Goal: Transaction & Acquisition: Purchase product/service

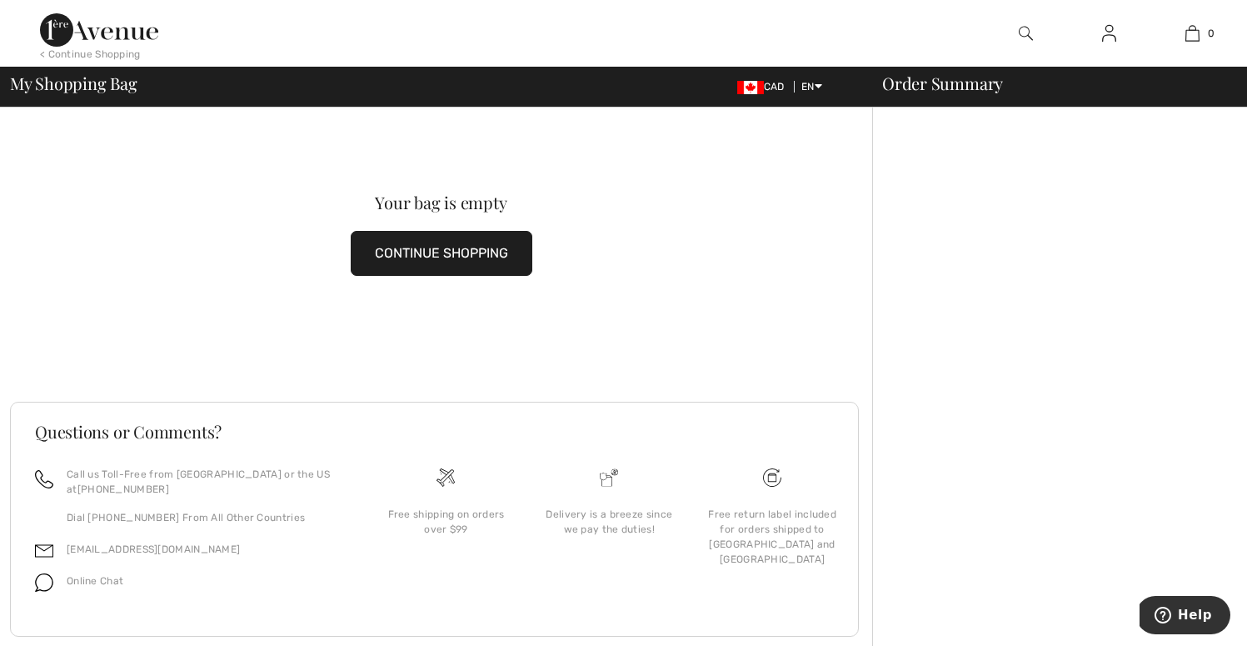
click at [1113, 41] on img at bounding box center [1109, 33] width 14 height 20
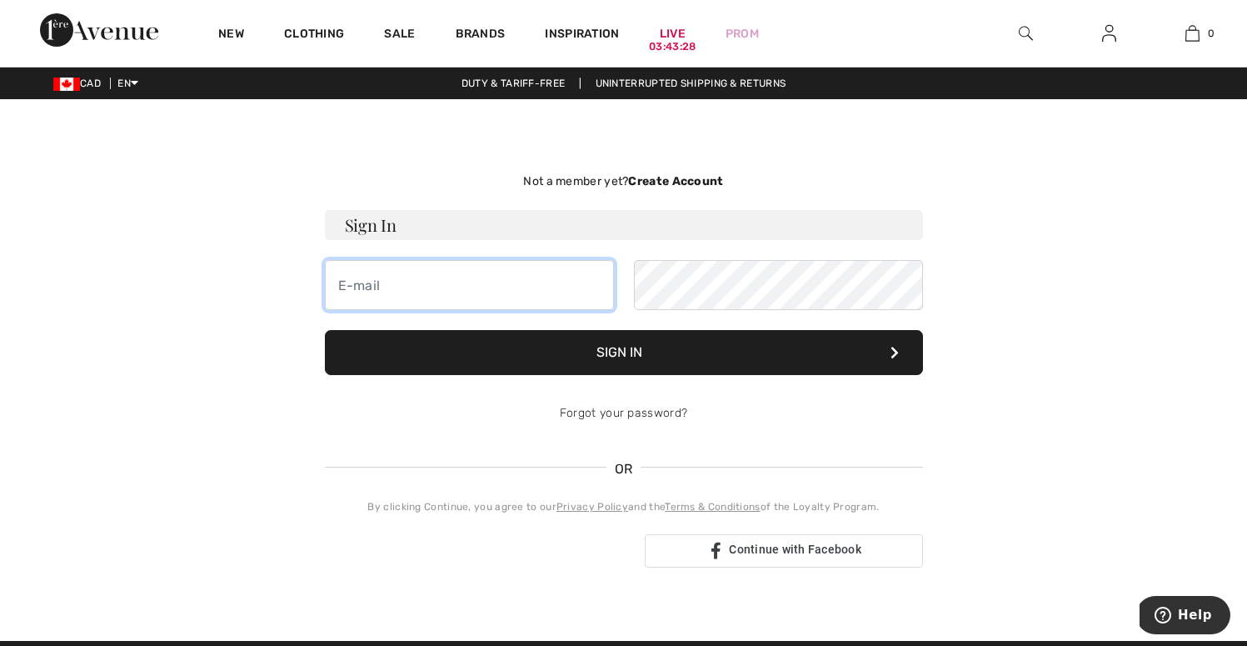
type input "kathy.hodgkinson@gmail.com"
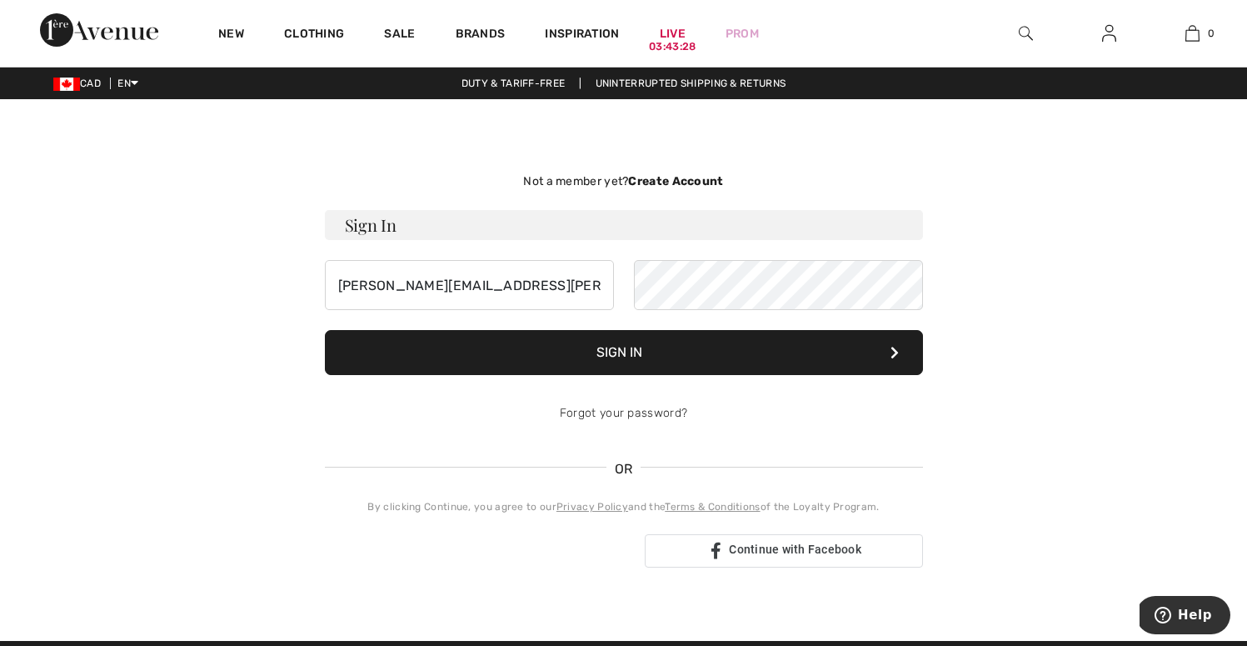
click at [616, 357] on button "Sign In" at bounding box center [624, 352] width 598 height 45
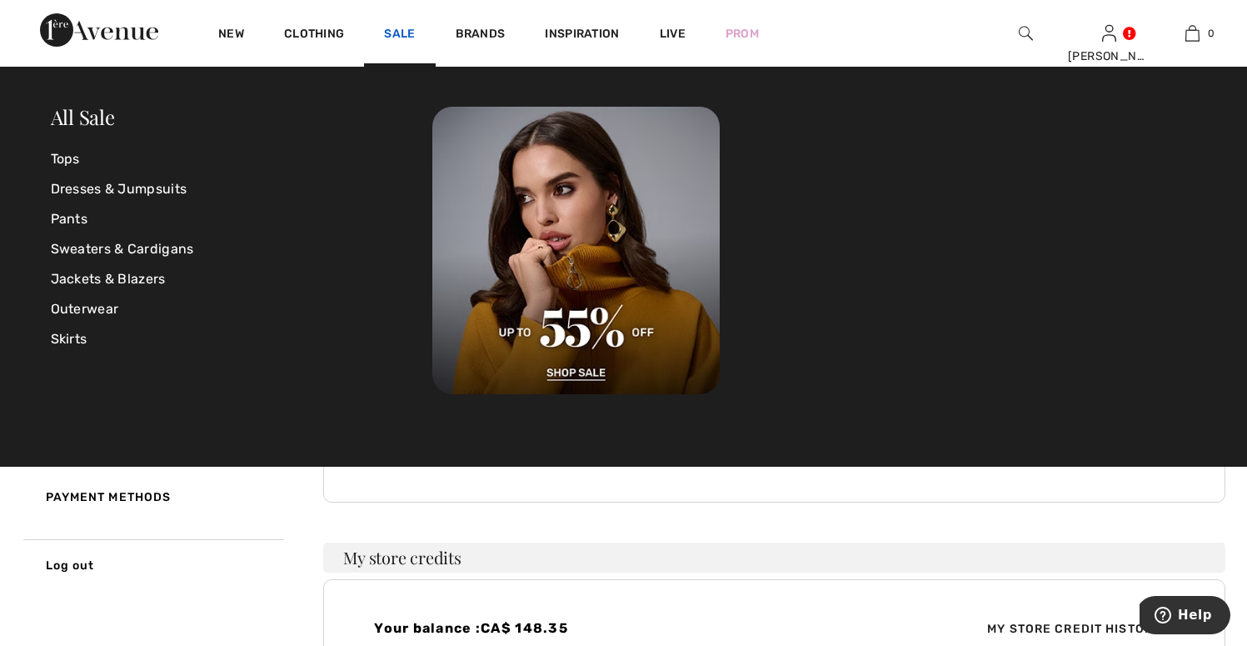
click at [406, 37] on link "Sale" at bounding box center [399, 35] width 31 height 17
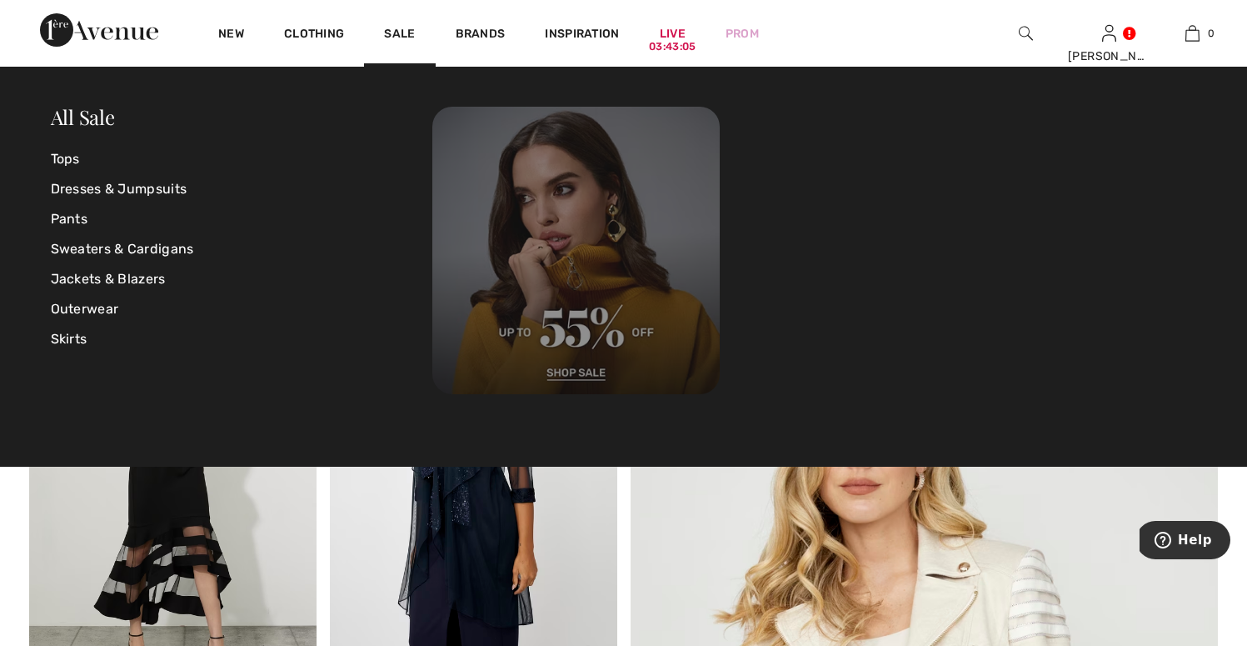
click at [578, 368] on img at bounding box center [575, 250] width 287 height 287
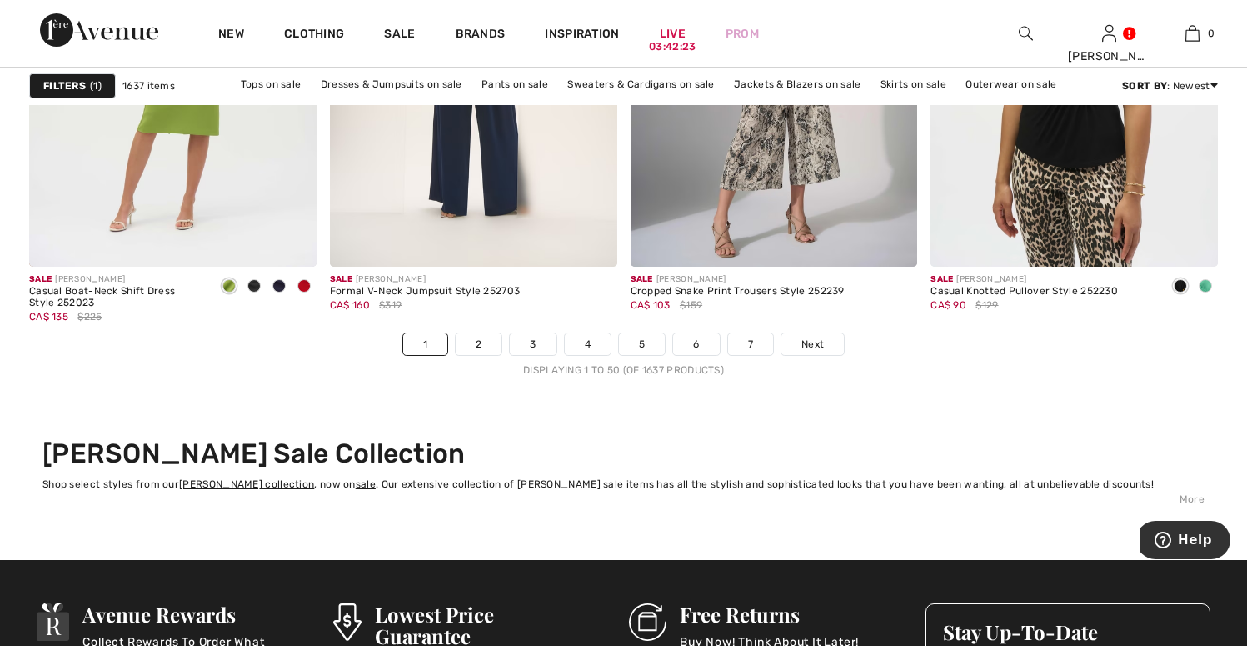
scroll to position [7770, 0]
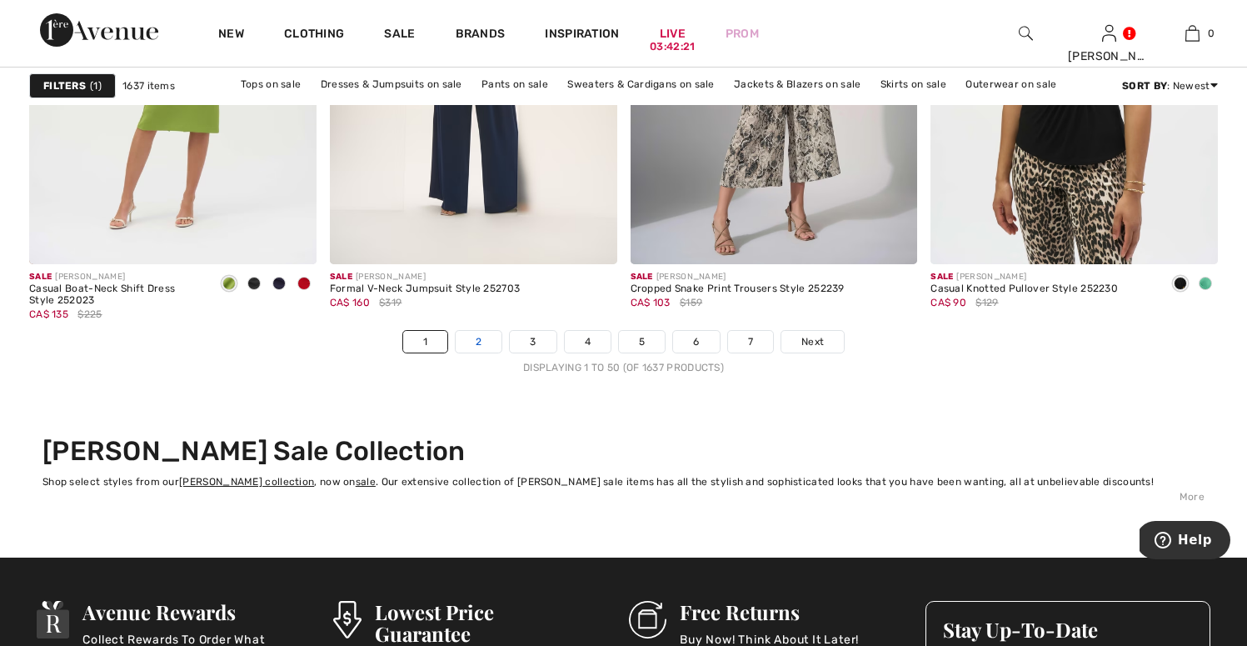
click at [486, 346] on link "2" at bounding box center [479, 342] width 46 height 22
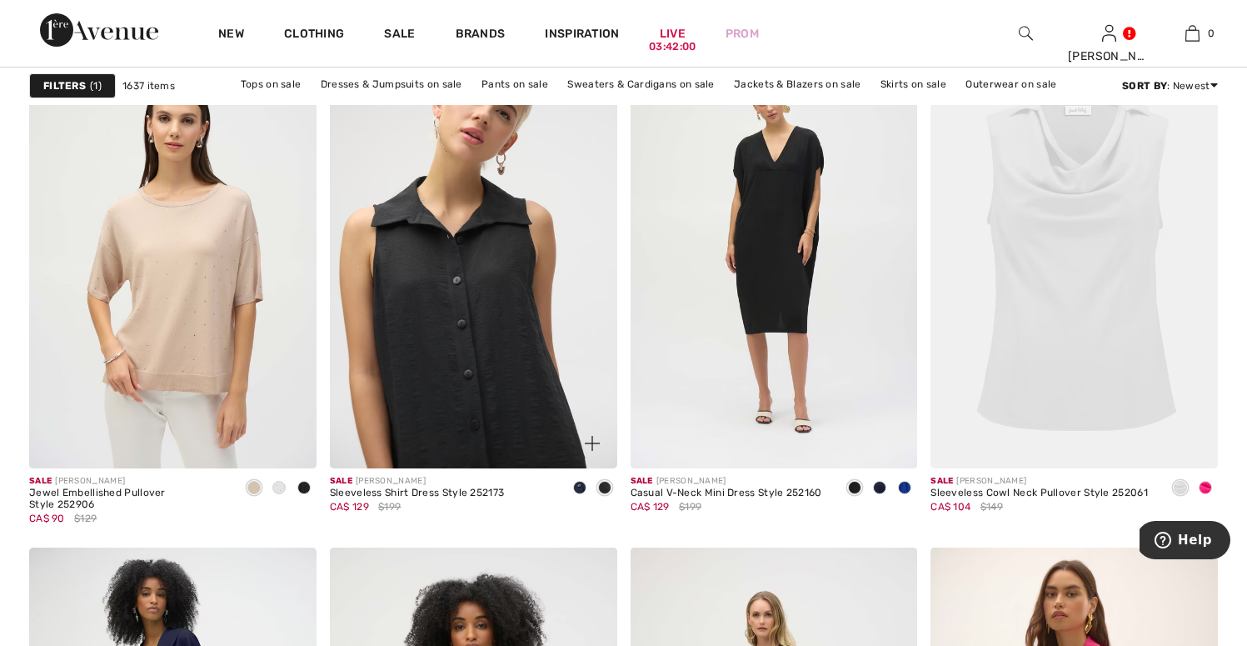
scroll to position [2589, 0]
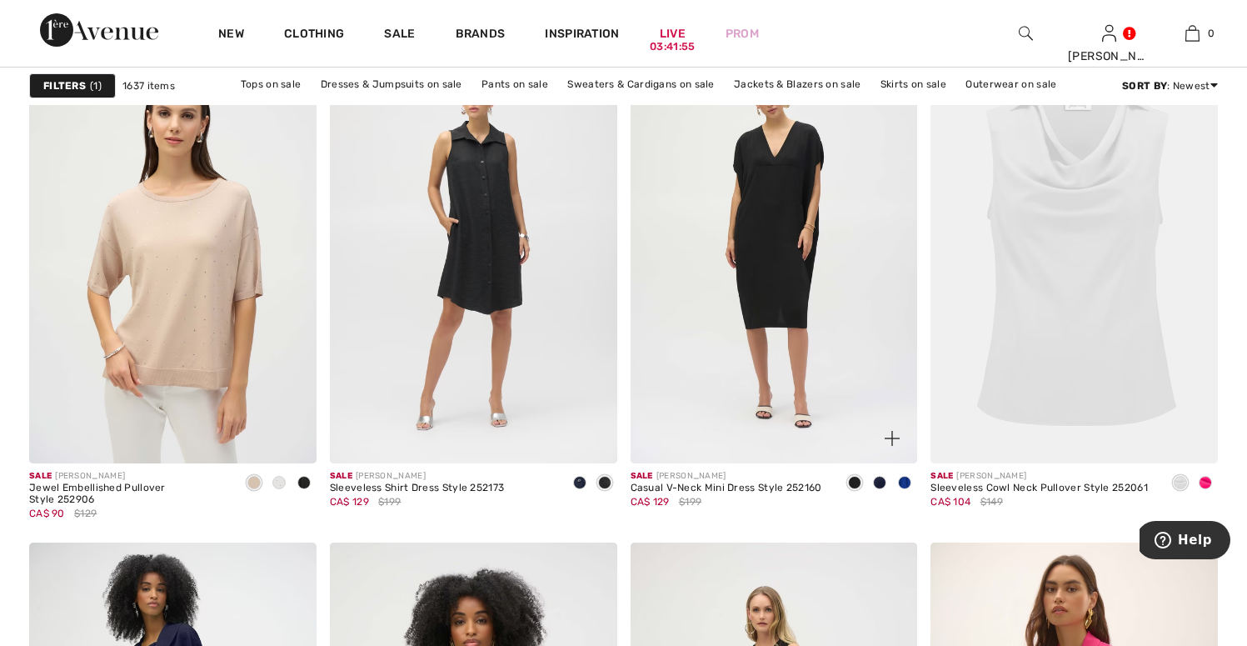
click at [884, 482] on span at bounding box center [879, 482] width 13 height 13
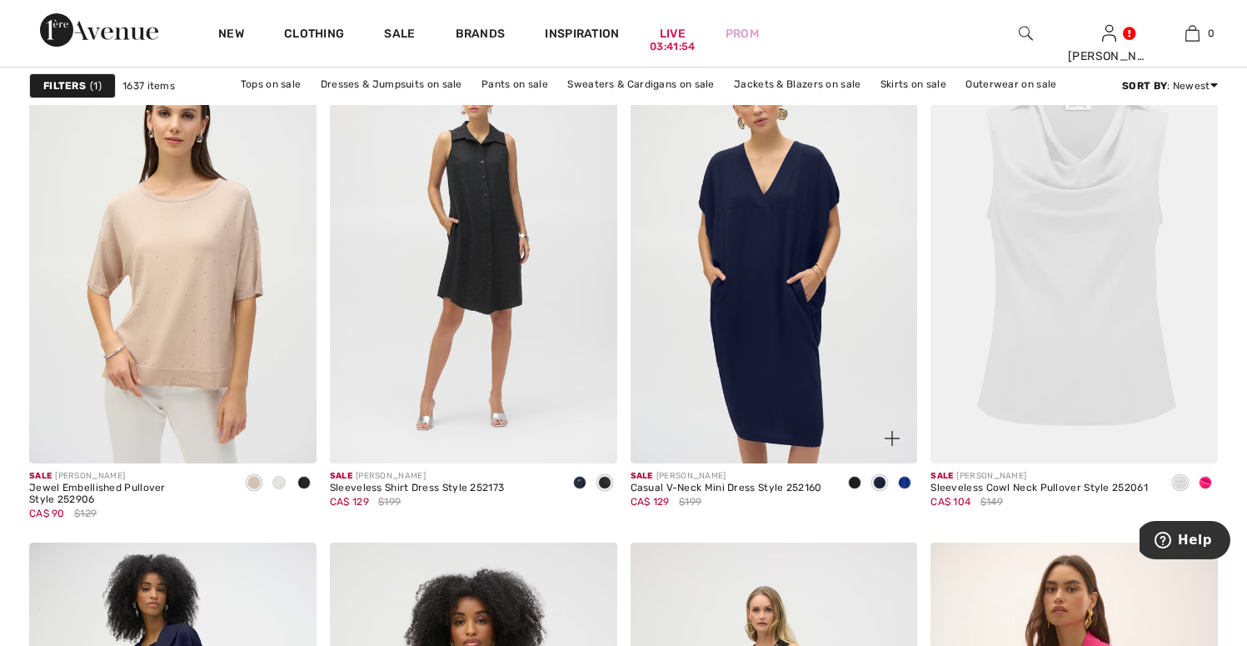
click at [904, 481] on span at bounding box center [904, 482] width 13 height 13
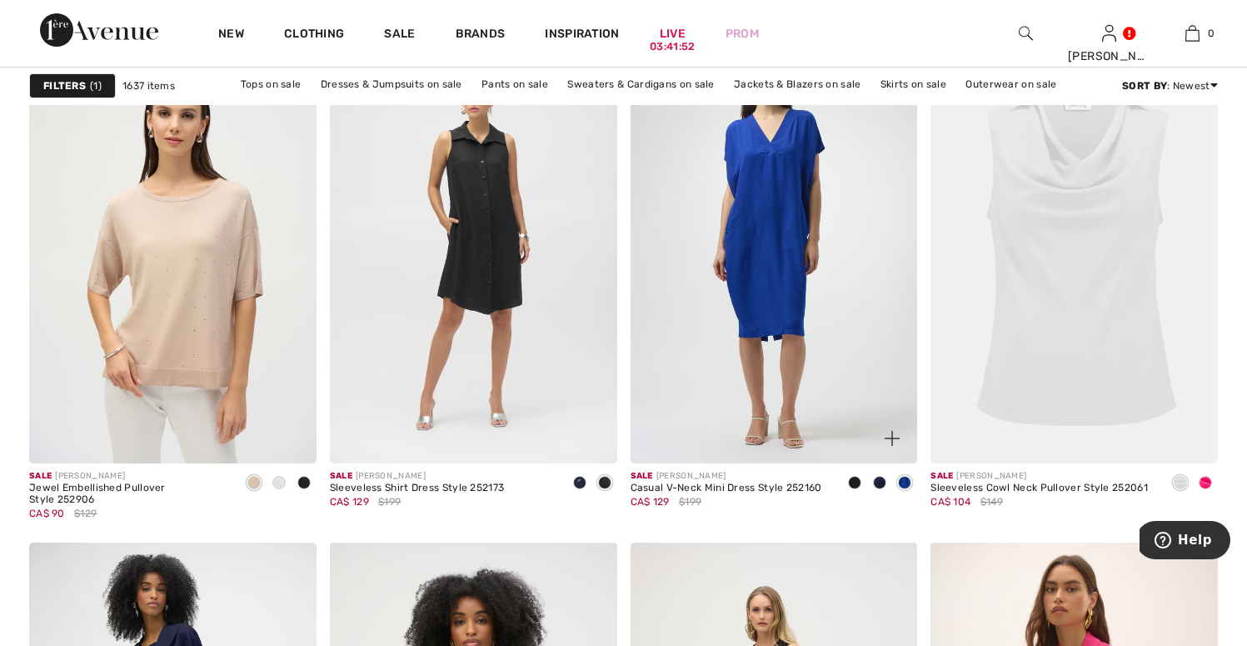
click at [883, 482] on span at bounding box center [879, 482] width 13 height 13
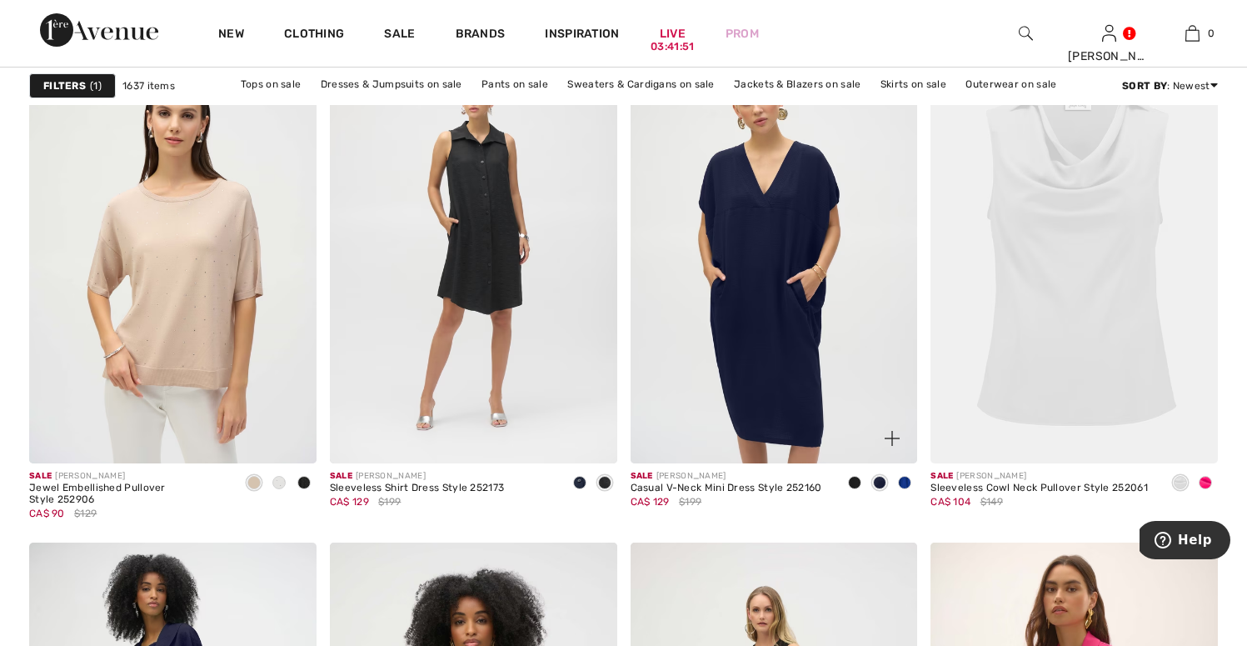
click at [858, 484] on span at bounding box center [854, 482] width 13 height 13
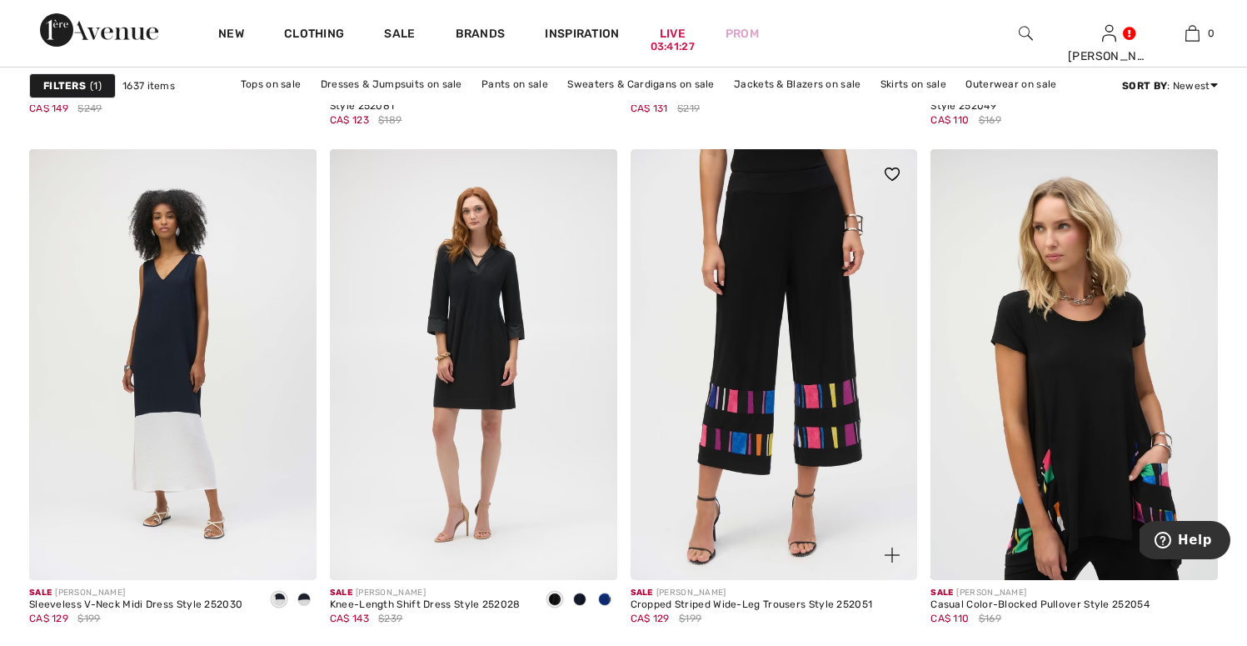
scroll to position [5719, 0]
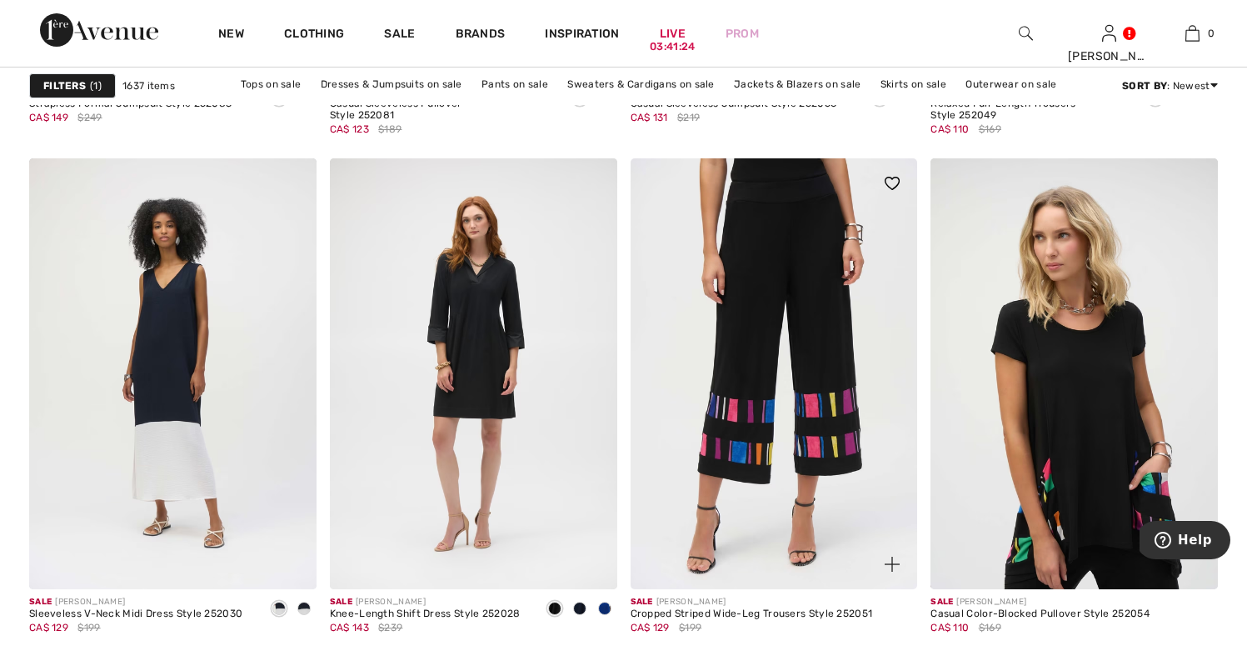
click at [734, 386] on img at bounding box center [774, 373] width 287 height 431
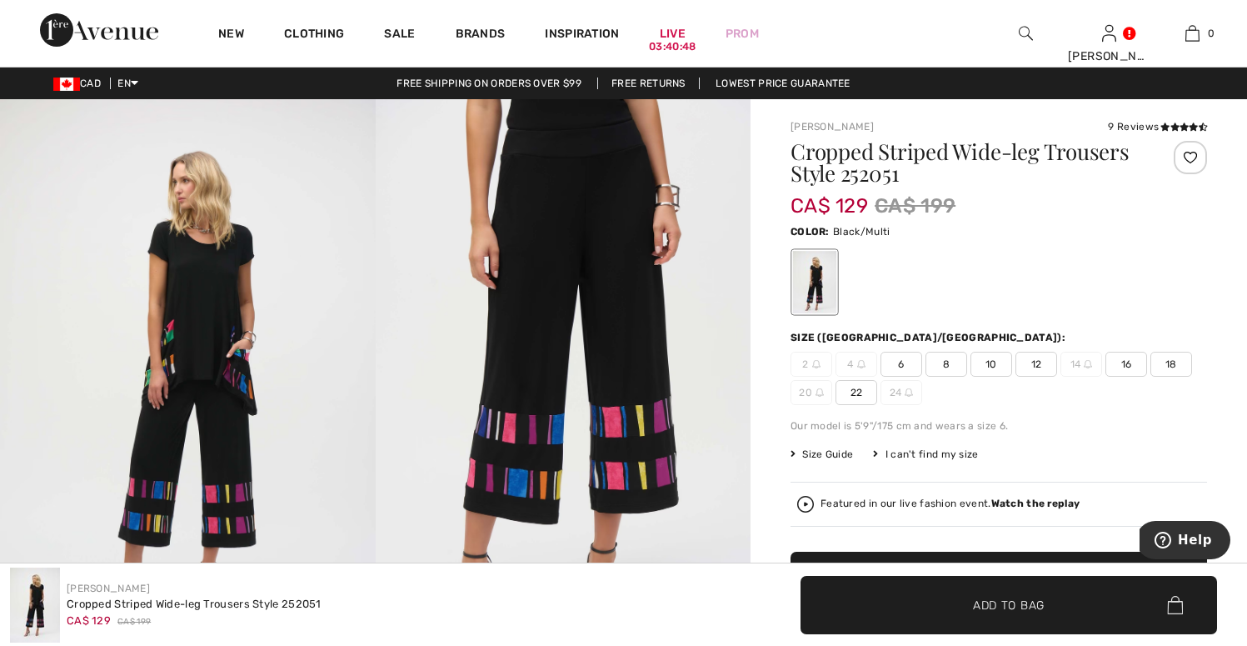
click at [1124, 362] on span "16" at bounding box center [1127, 364] width 42 height 25
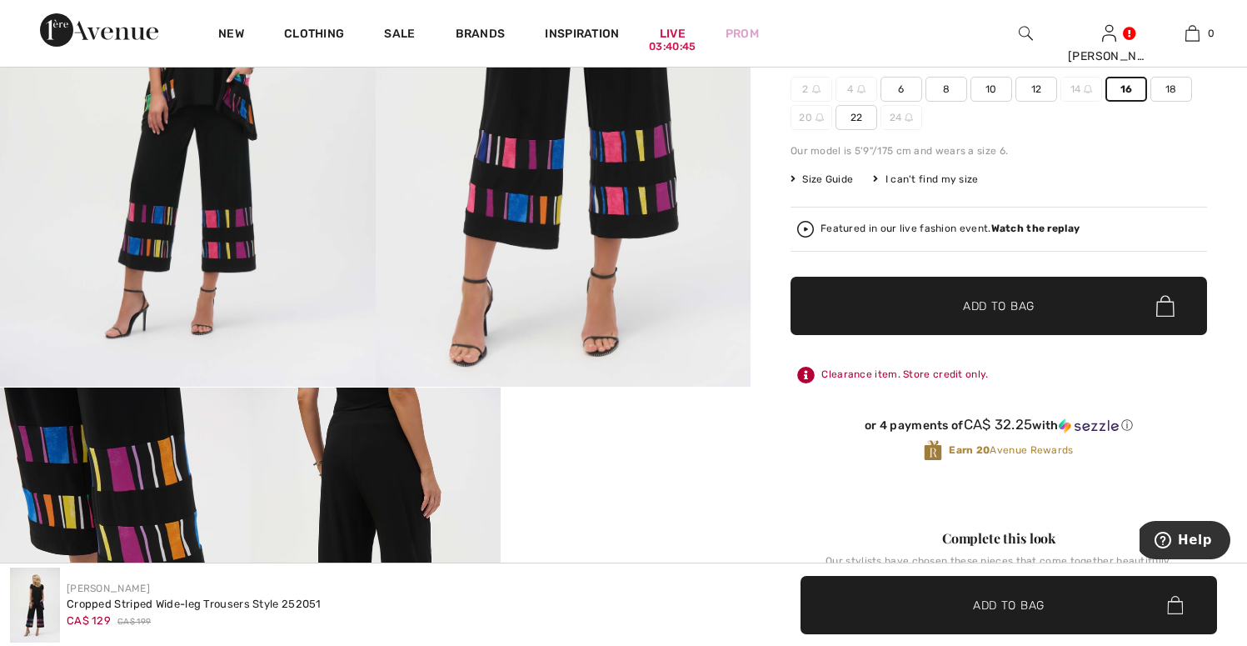
scroll to position [302, 0]
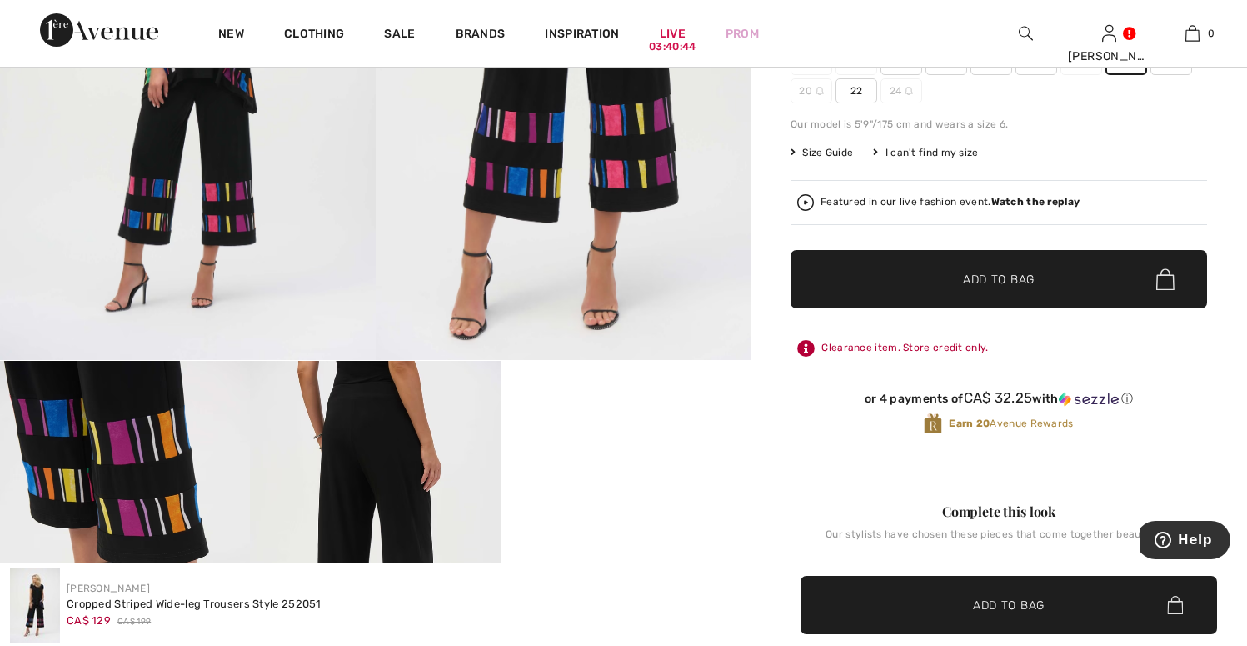
click at [995, 285] on span "Add to Bag" at bounding box center [999, 279] width 72 height 17
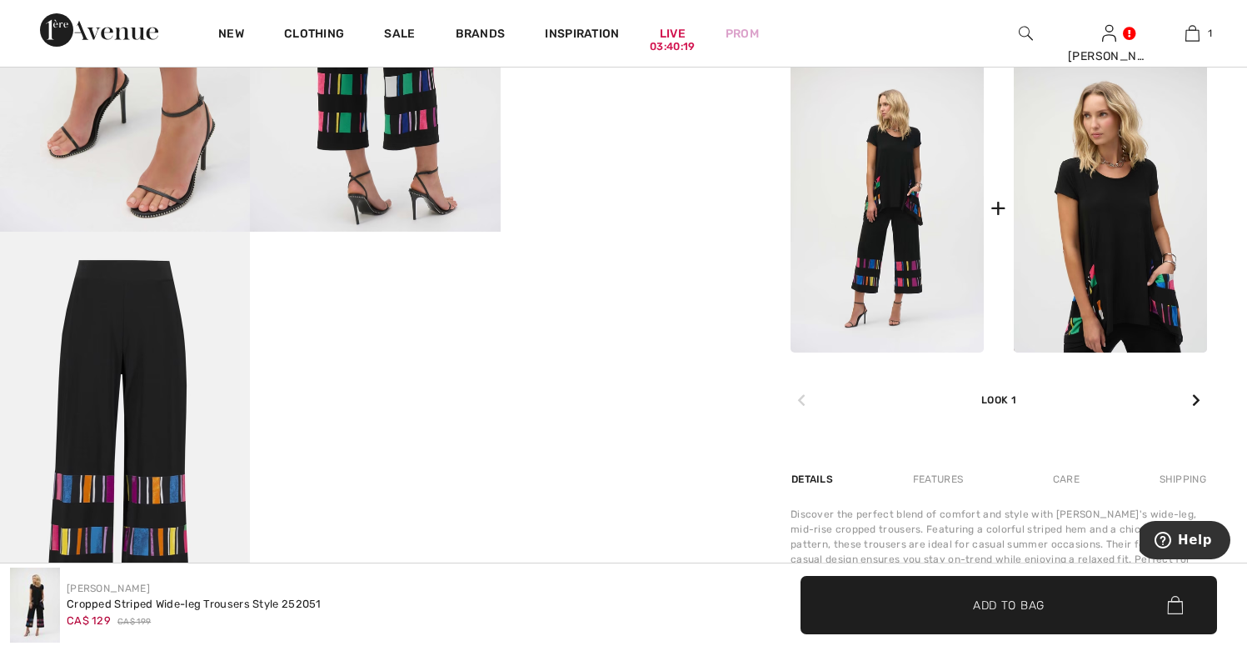
scroll to position [788, 0]
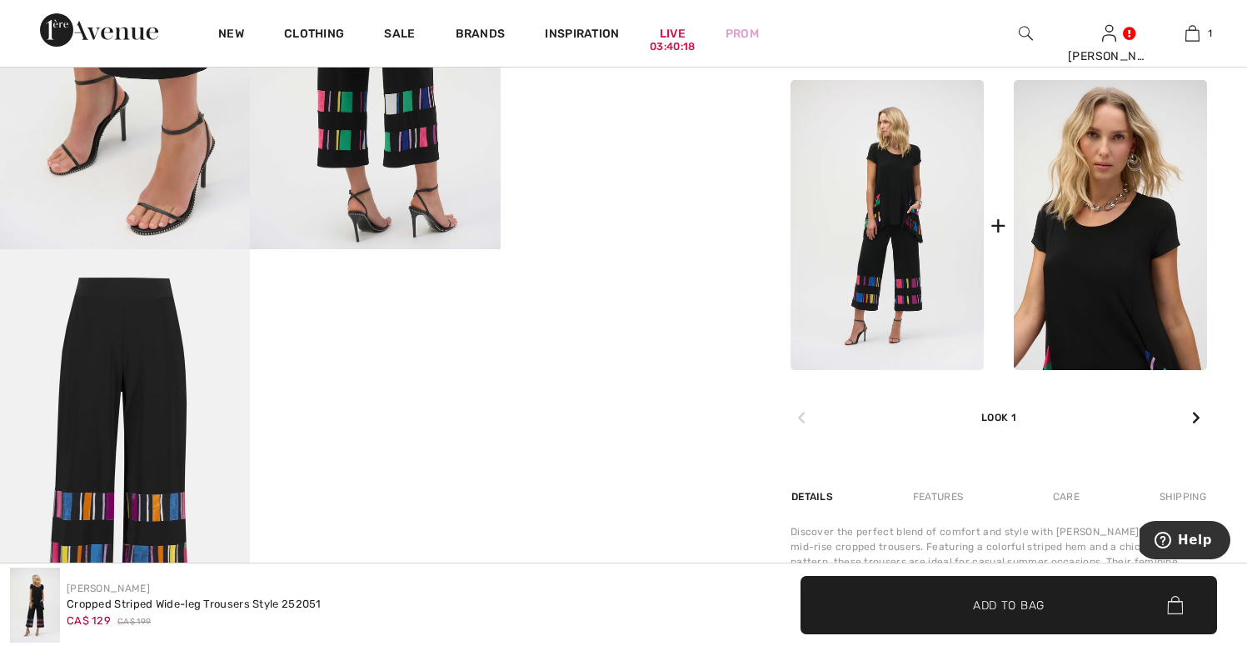
click at [1091, 262] on img at bounding box center [1110, 225] width 193 height 290
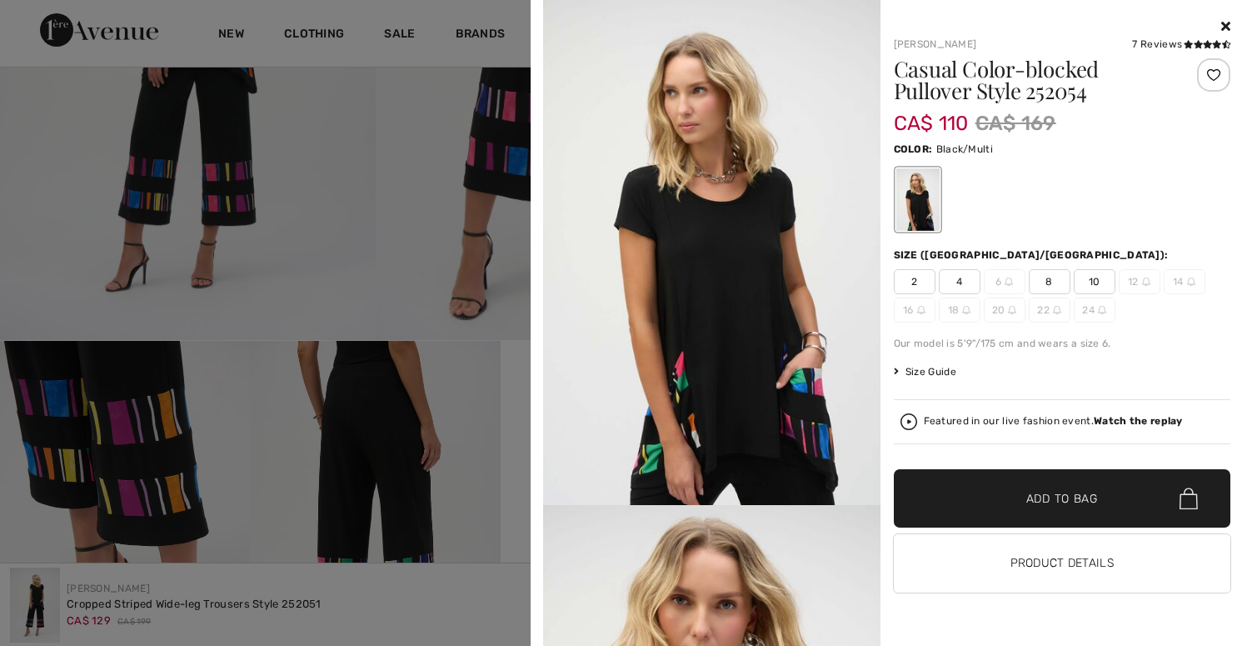
scroll to position [319, 0]
click at [1230, 26] on icon at bounding box center [1225, 25] width 9 height 13
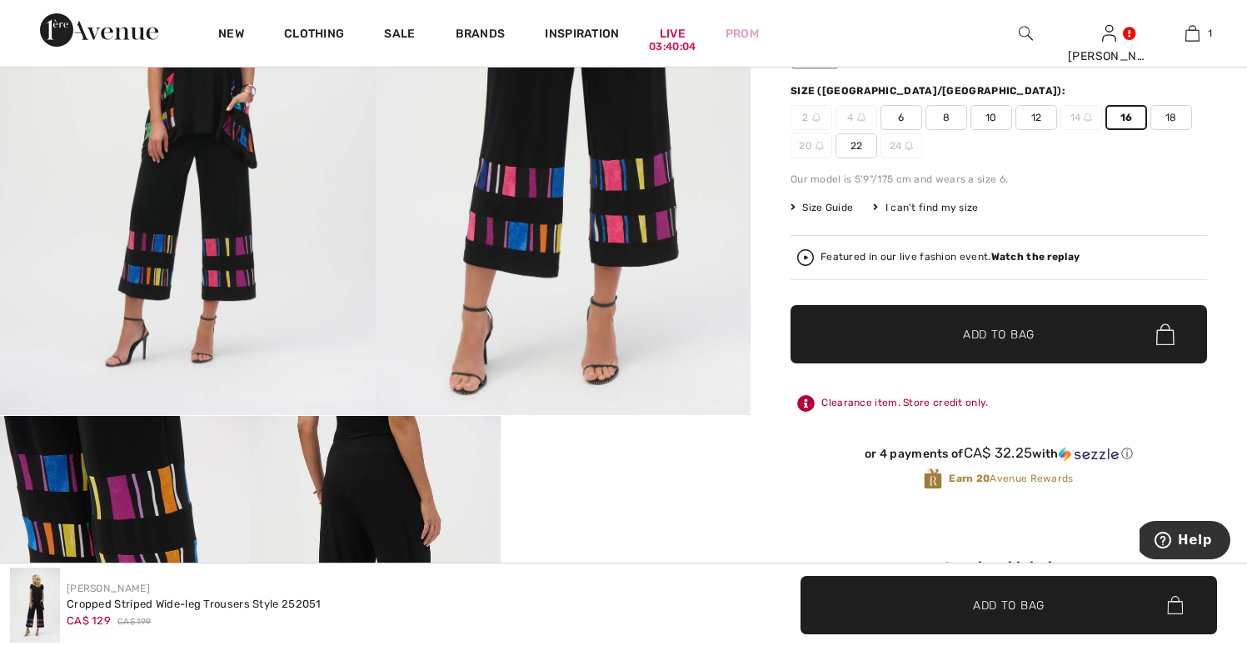
scroll to position [210, 0]
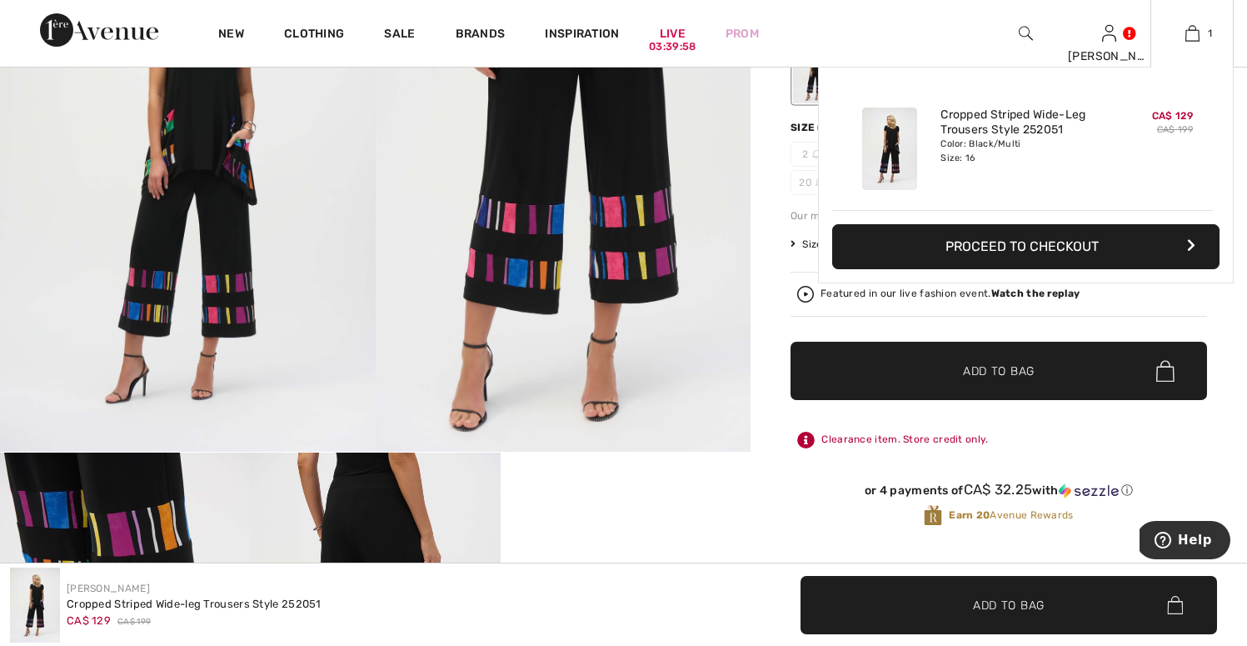
drag, startPoint x: 1143, startPoint y: 48, endPoint x: 1134, endPoint y: 148, distance: 100.4
click at [1087, 243] on button "Proceed to Checkout" at bounding box center [1025, 246] width 387 height 45
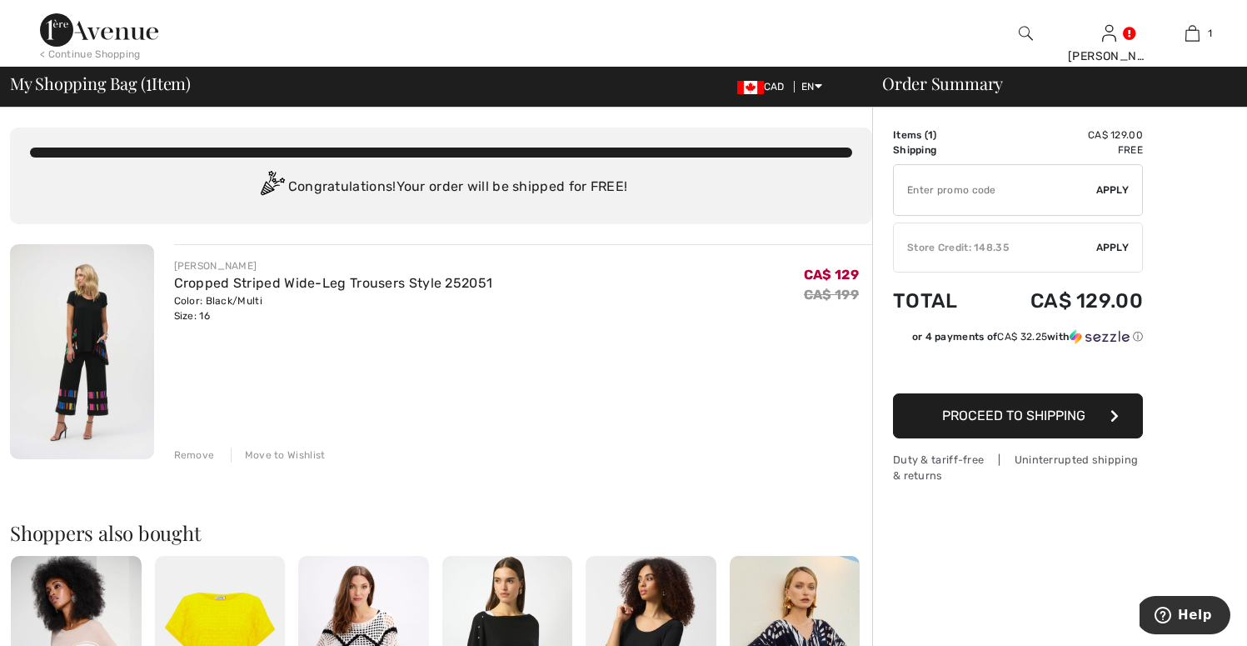
click at [1126, 247] on span "Apply" at bounding box center [1112, 247] width 33 height 15
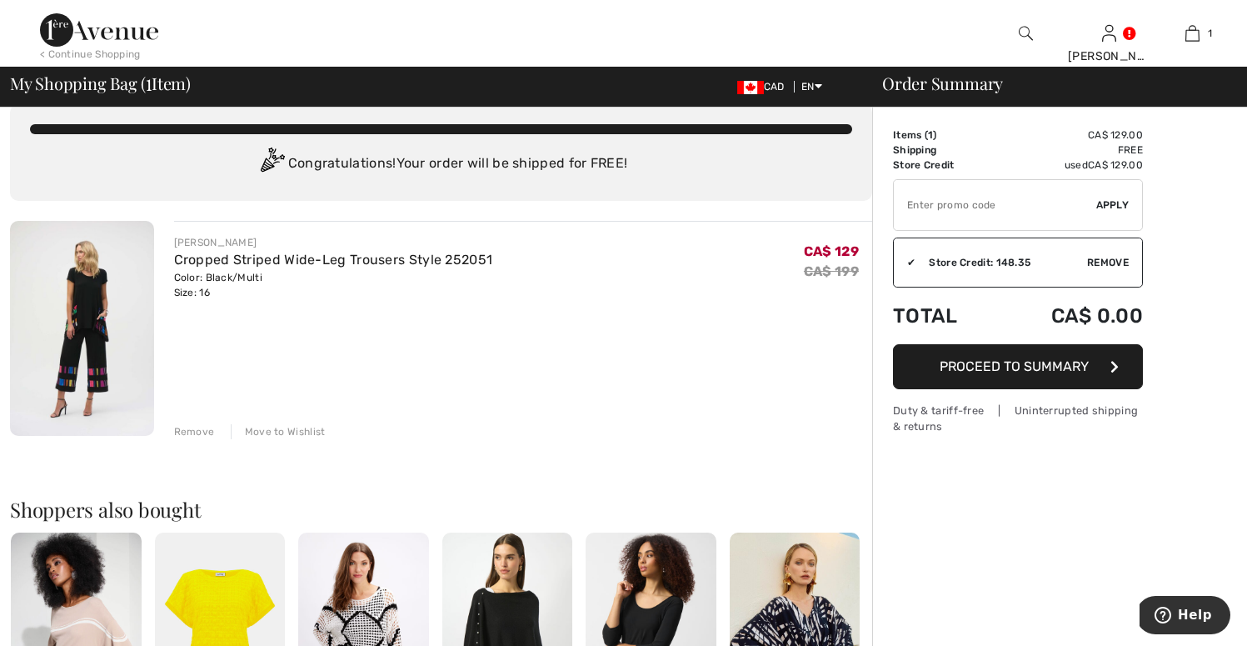
scroll to position [67, 0]
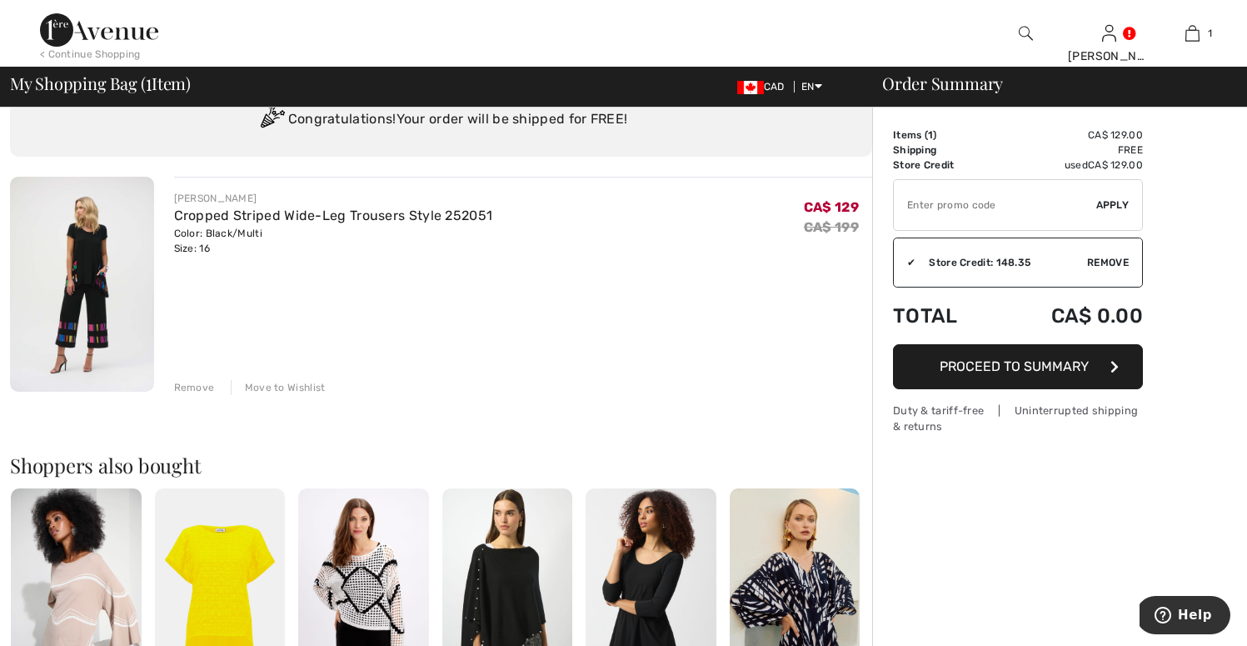
click at [1056, 372] on span "Proceed to Summary" at bounding box center [1014, 366] width 149 height 16
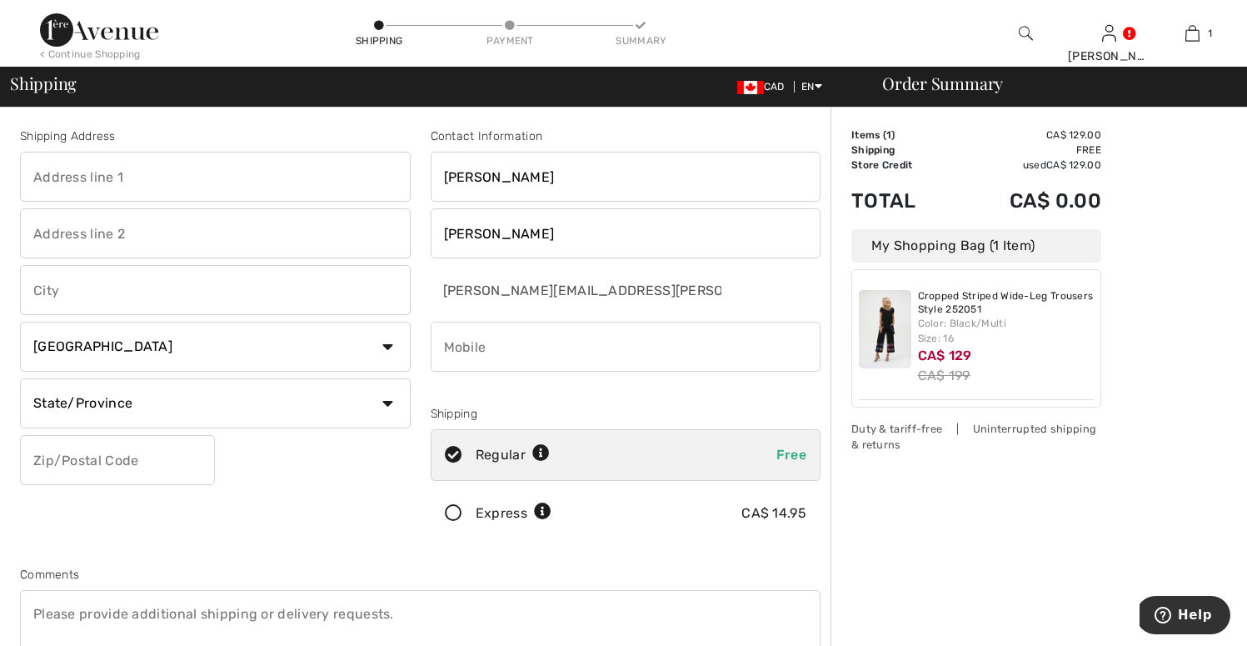
click at [73, 168] on input "text" at bounding box center [215, 177] width 391 height 50
type input "[STREET_ADDRESS]"
type input "St. John's"
select select "NL"
type input "A1E1Y6"
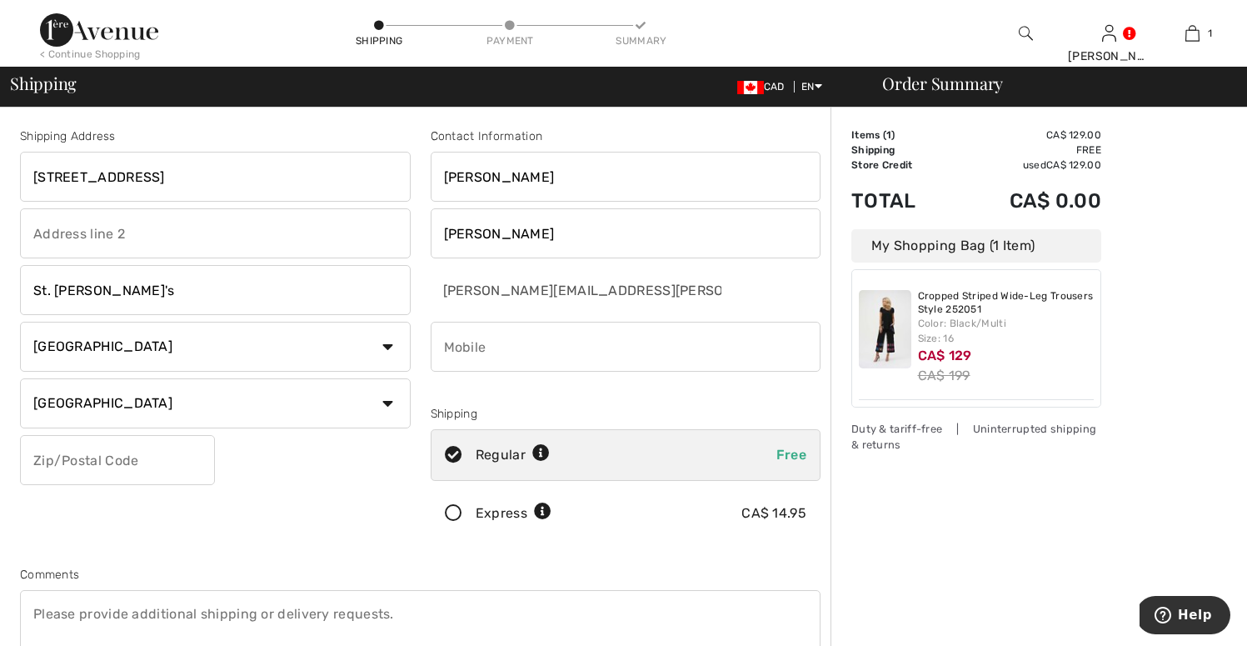
type input "7093250441"
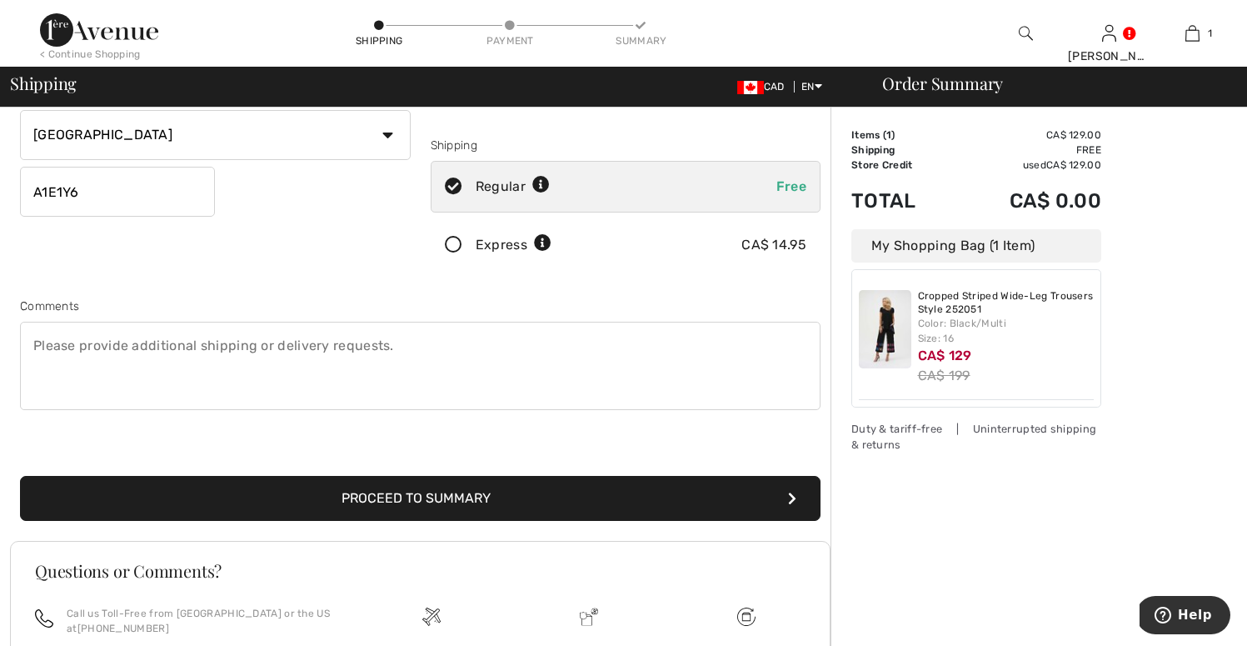
scroll to position [287, 0]
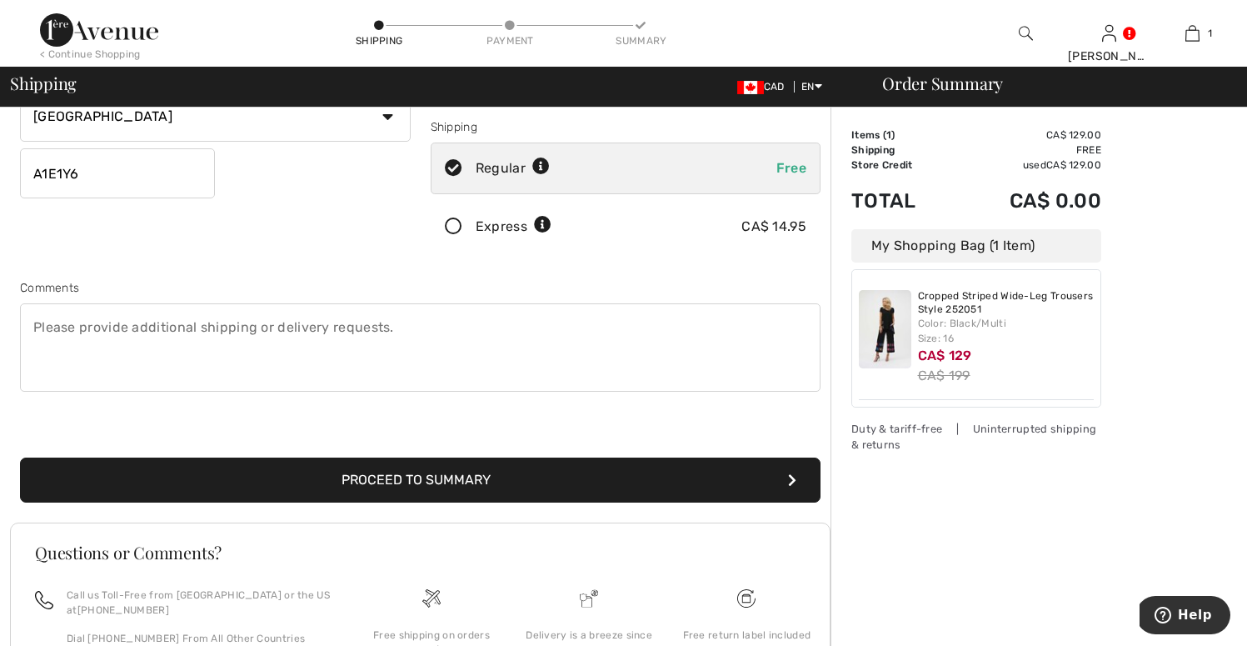
click at [441, 482] on button "Proceed to Summary" at bounding box center [420, 479] width 801 height 45
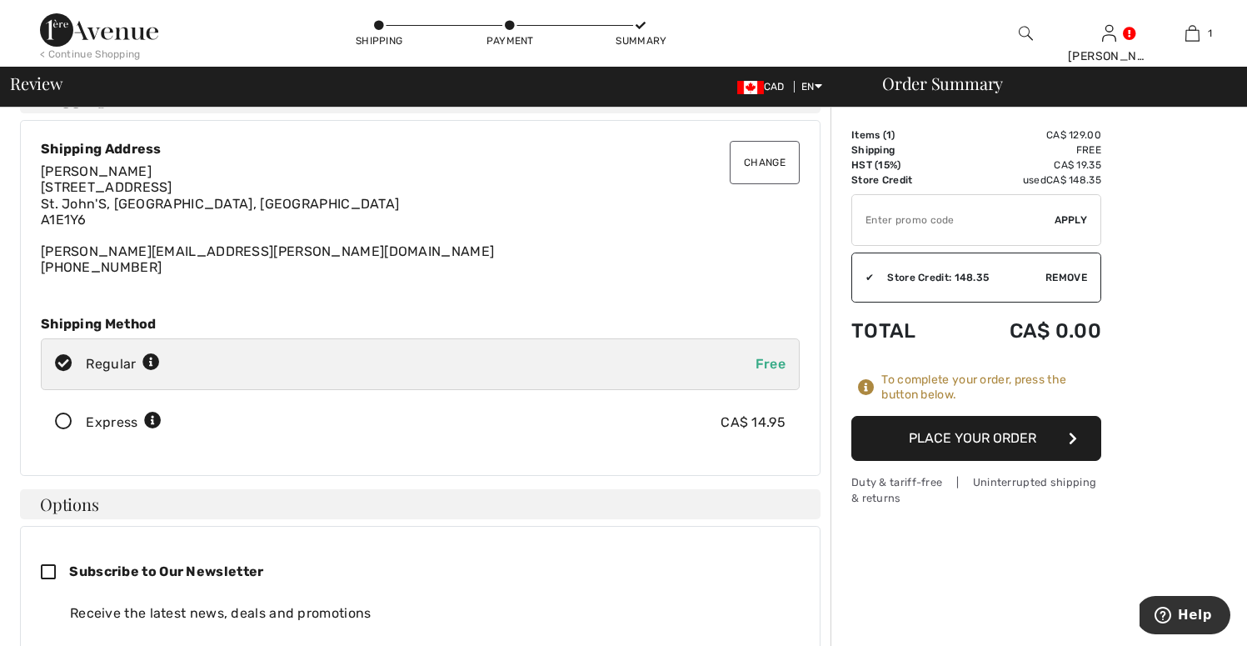
scroll to position [41, 0]
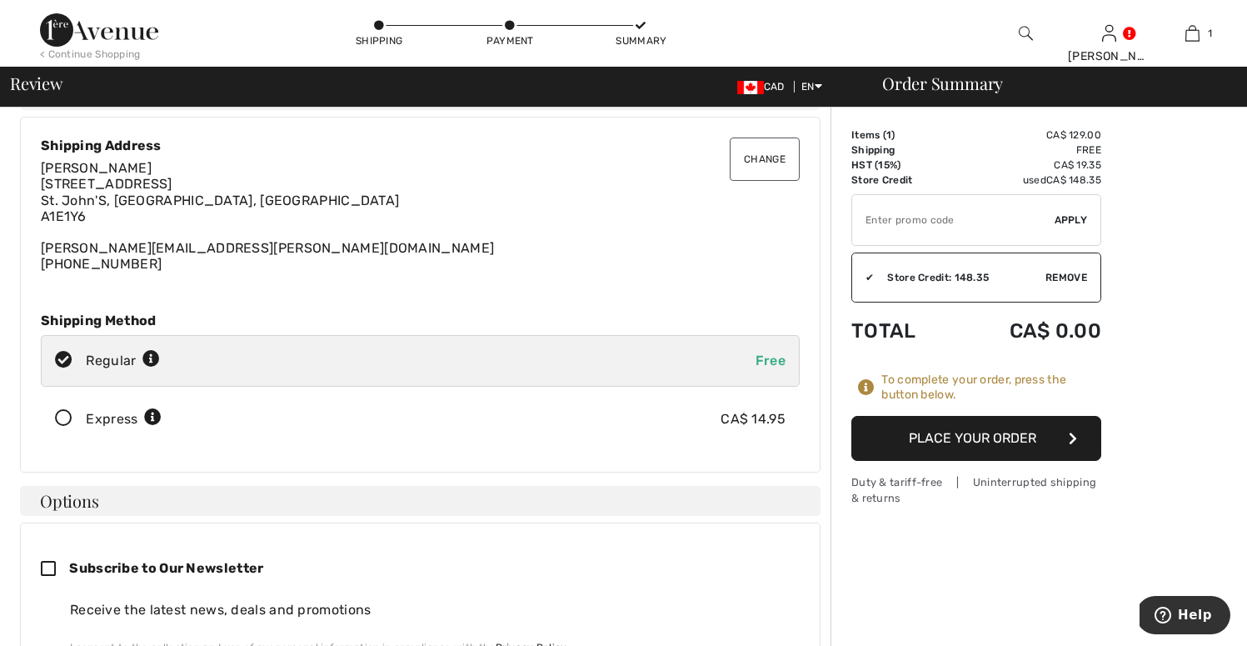
click at [938, 434] on button "Place Your Order" at bounding box center [976, 438] width 250 height 45
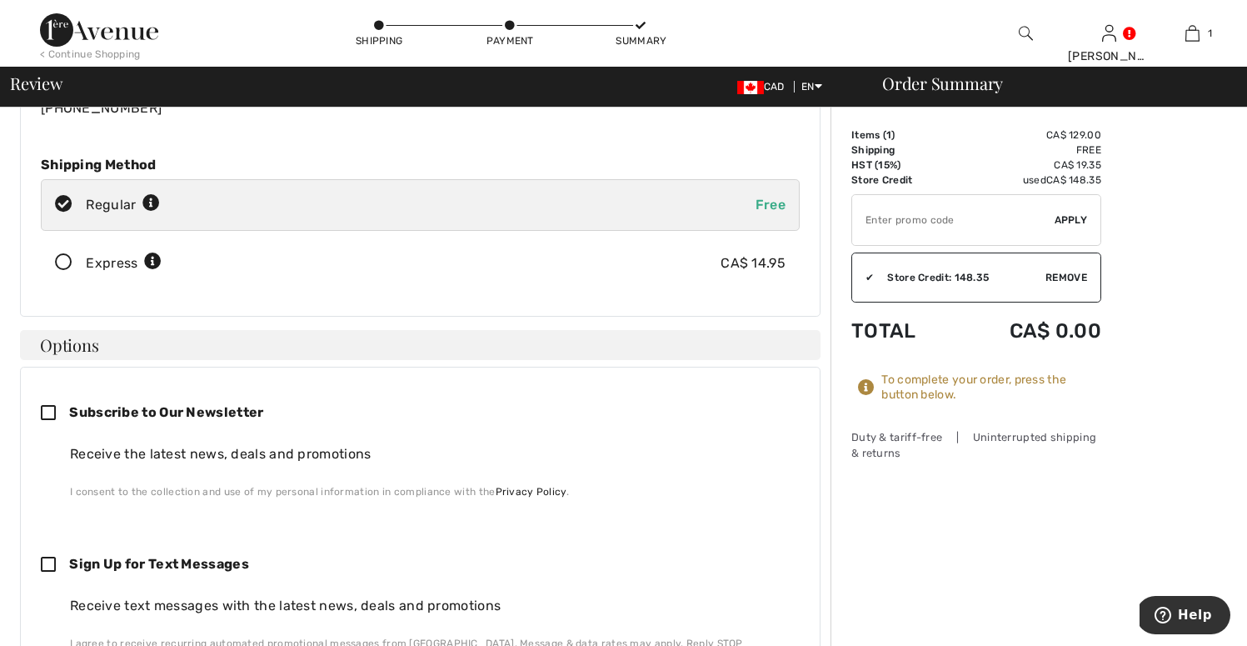
scroll to position [372, 0]
